Goal: Task Accomplishment & Management: Complete application form

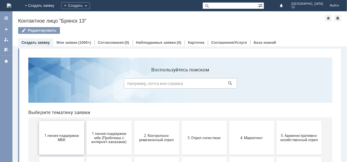
click at [59, 134] on span "1 линия поддержки МБК" at bounding box center [61, 137] width 42 height 8
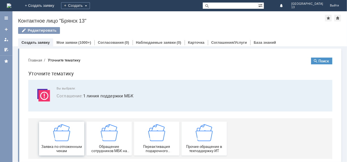
click at [59, 134] on img at bounding box center [61, 132] width 17 height 17
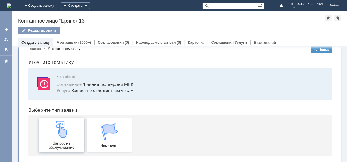
scroll to position [17, 0]
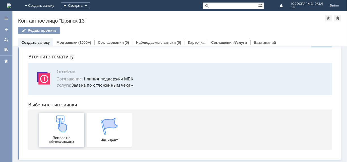
click at [57, 126] on img at bounding box center [61, 123] width 17 height 17
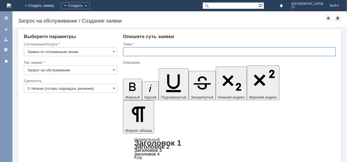
drag, startPoint x: 135, startPoint y: 54, endPoint x: 135, endPoint y: 58, distance: 4.8
click at [135, 54] on input "text" at bounding box center [229, 51] width 212 height 9
type input "Отложенные чеки [DATE] [GEOGRAPHIC_DATA] 13"
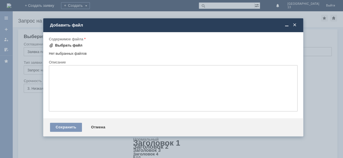
click at [64, 44] on div "Выбрать файл" at bounding box center [68, 45] width 27 height 5
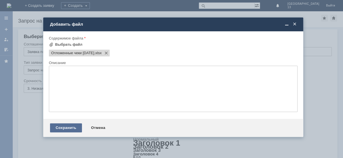
click at [67, 133] on div "Сохранить" at bounding box center [66, 127] width 32 height 9
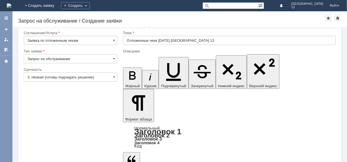
scroll to position [17, 0]
